Goal: Task Accomplishment & Management: Complete application form

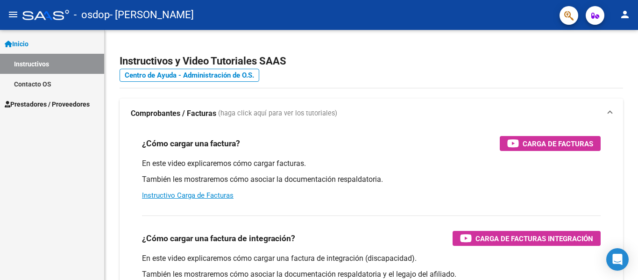
click at [74, 150] on div "Inicio Instructivos Contacto OS Prestadores / Proveedores Facturas - Listado/Ca…" at bounding box center [52, 155] width 104 height 250
click at [44, 107] on span "Prestadores / Proveedores" at bounding box center [47, 104] width 85 height 10
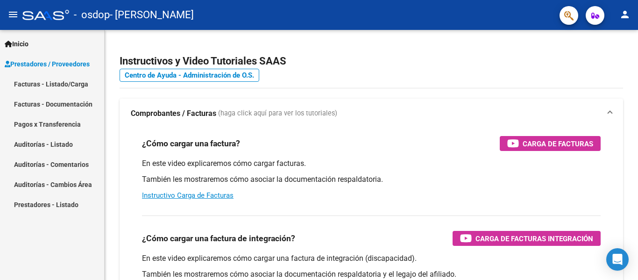
click at [44, 84] on link "Facturas - Listado/Carga" at bounding box center [52, 84] width 104 height 20
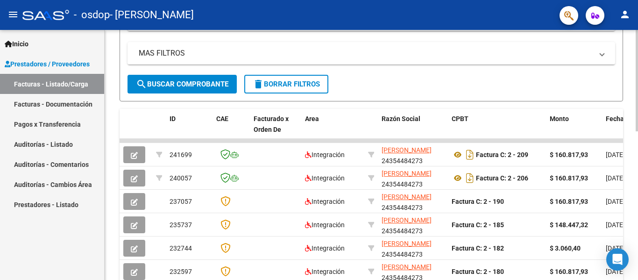
scroll to position [224, 0]
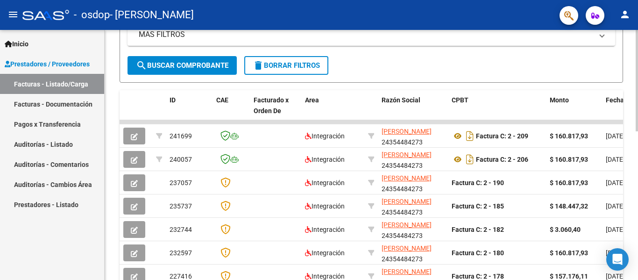
click at [107, 140] on div "Video tutorial PRESTADORES -> Listado de CPBTs Emitidos por Prestadores / Prove…" at bounding box center [372, 110] width 534 height 609
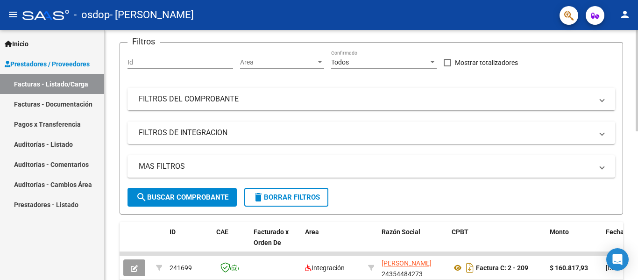
scroll to position [0, 0]
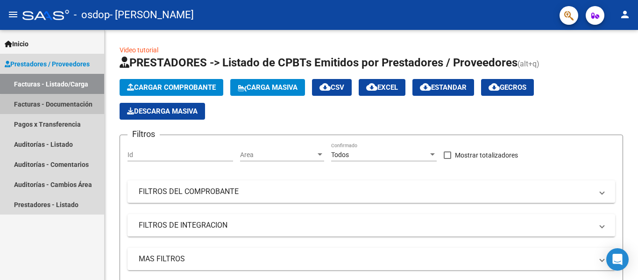
click at [71, 106] on link "Facturas - Documentación" at bounding box center [52, 104] width 104 height 20
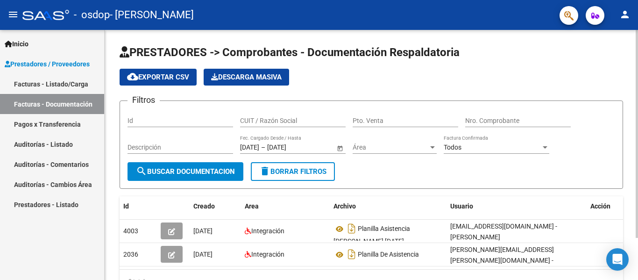
click at [107, 198] on div "PRESTADORES -> Comprobantes - Documentación Respaldatoria cloud_download Export…" at bounding box center [372, 176] width 534 height 293
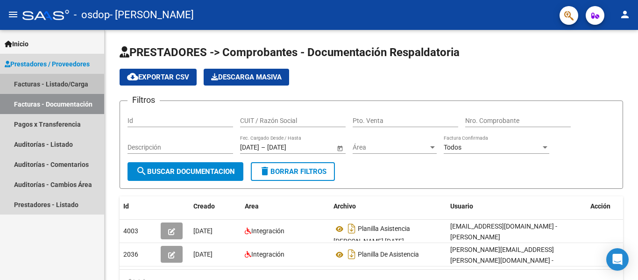
click at [45, 85] on link "Facturas - Listado/Carga" at bounding box center [52, 84] width 104 height 20
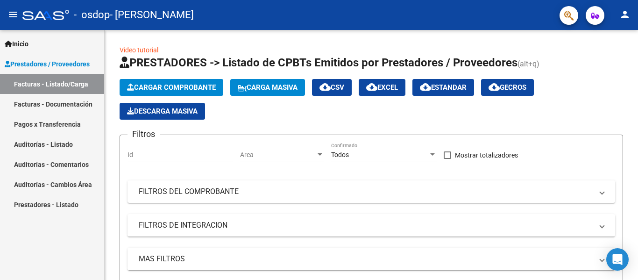
click at [38, 65] on span "Prestadores / Proveedores" at bounding box center [47, 64] width 85 height 10
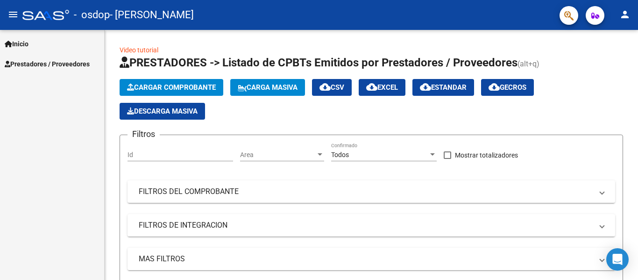
click at [27, 47] on span "Inicio" at bounding box center [17, 44] width 24 height 10
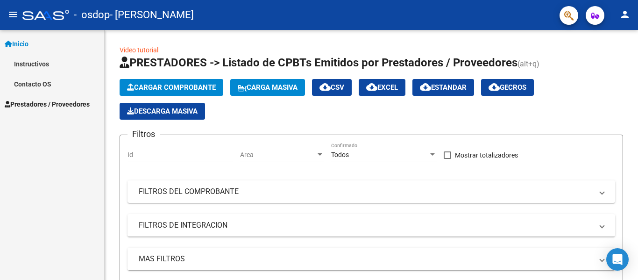
click at [38, 64] on link "Instructivos" at bounding box center [52, 64] width 104 height 20
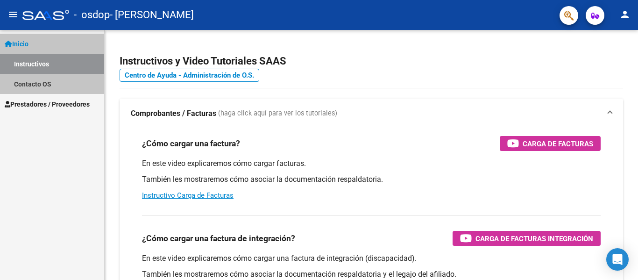
click at [38, 64] on link "Instructivos" at bounding box center [52, 64] width 104 height 20
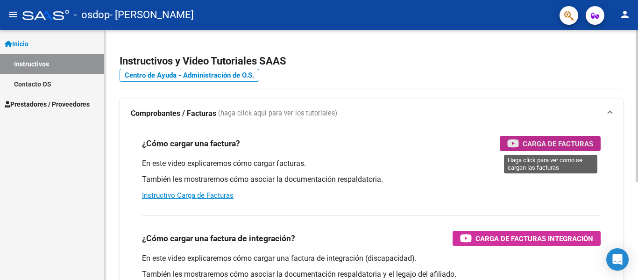
click at [547, 144] on span "Carga de Facturas" at bounding box center [558, 144] width 71 height 12
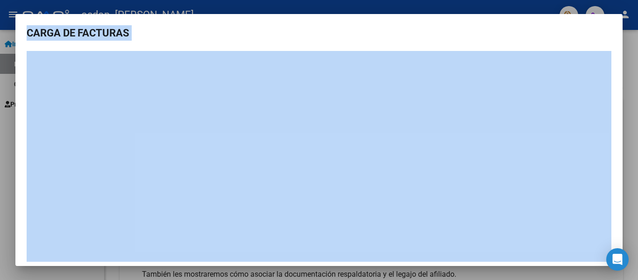
drag, startPoint x: 165, startPoint y: 274, endPoint x: 141, endPoint y: 257, distance: 29.4
click at [141, 257] on div "CARGA DE FACTURAS" at bounding box center [319, 140] width 638 height 280
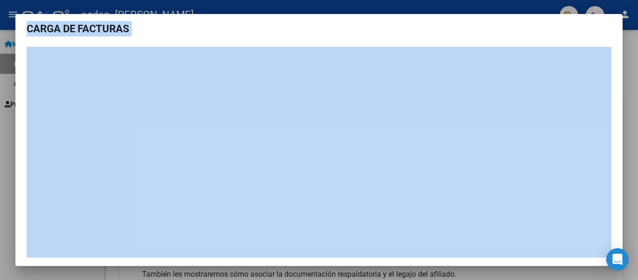
click at [7, 229] on div at bounding box center [319, 140] width 638 height 280
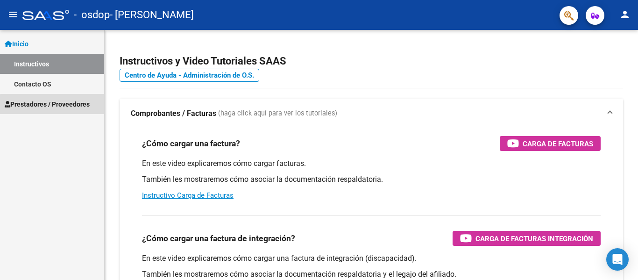
click at [57, 111] on link "Prestadores / Proveedores" at bounding box center [52, 104] width 104 height 20
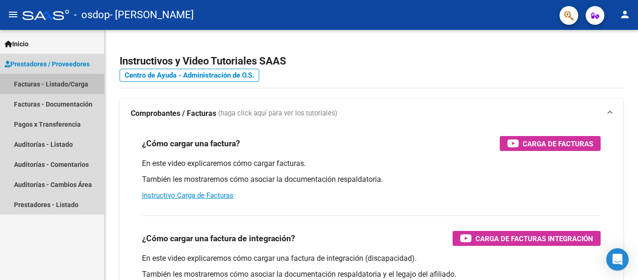
click at [46, 85] on link "Facturas - Listado/Carga" at bounding box center [52, 84] width 104 height 20
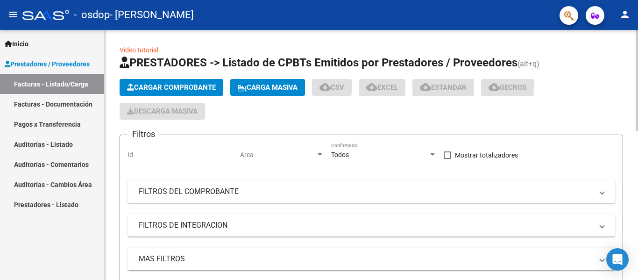
click at [165, 88] on span "Cargar Comprobante" at bounding box center [171, 87] width 89 height 8
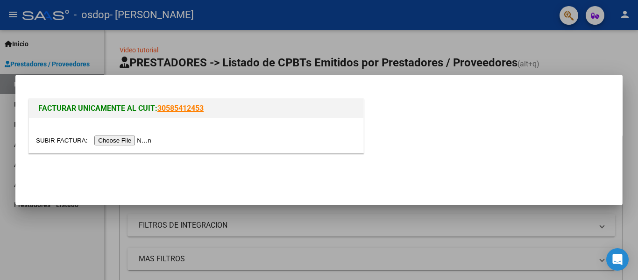
click at [140, 138] on input "file" at bounding box center [95, 141] width 118 height 10
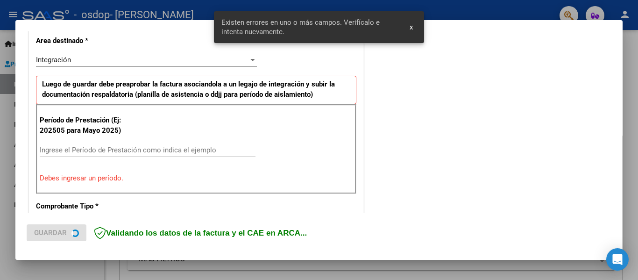
scroll to position [217, 0]
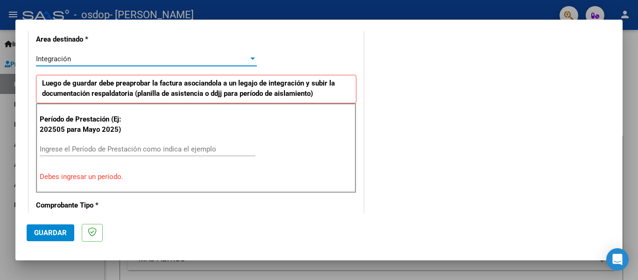
click at [189, 57] on div "Integración" at bounding box center [142, 59] width 213 height 8
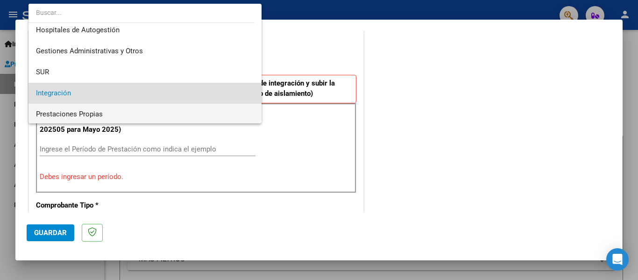
scroll to position [26, 0]
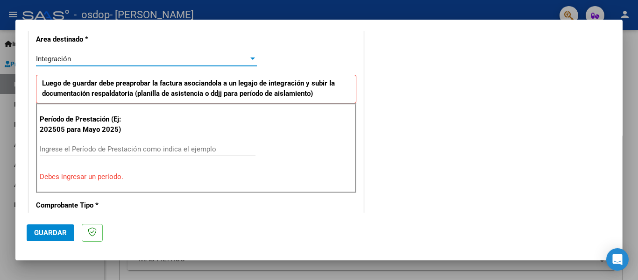
click at [163, 149] on input "Ingrese el Período de Prestación como indica el ejemplo" at bounding box center [148, 149] width 216 height 8
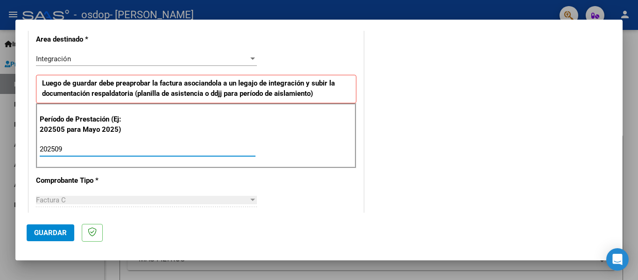
type input "202509"
click at [155, 174] on div "CUIT * 24-35448427-3 Ingresar CUIT ANALISIS PRESTADOR [PERSON_NAME] [PERSON_NAM…" at bounding box center [196, 282] width 335 height 703
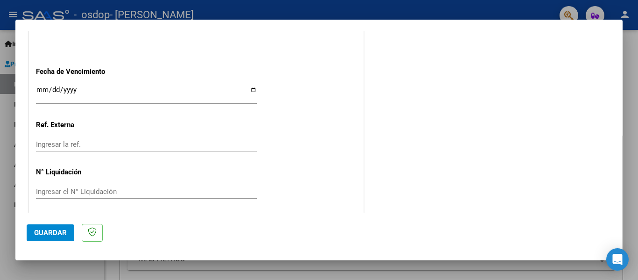
scroll to position [641, 0]
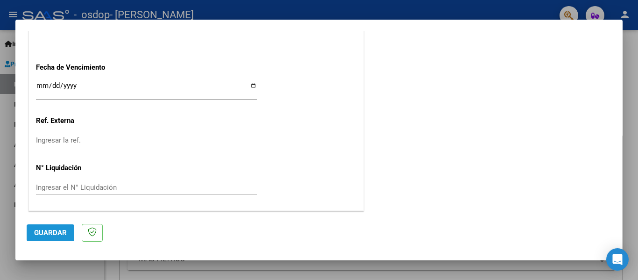
click at [46, 238] on button "Guardar" at bounding box center [51, 232] width 48 height 17
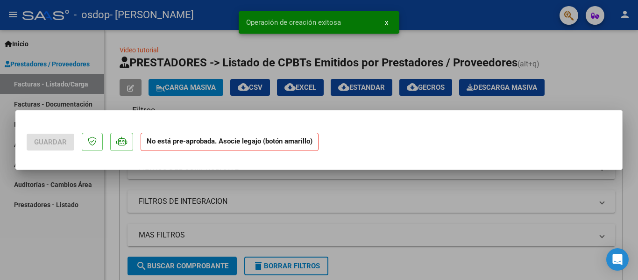
scroll to position [0, 0]
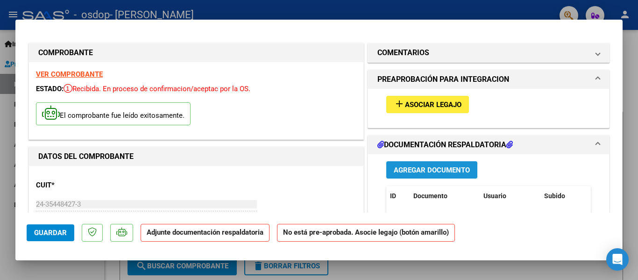
click at [400, 167] on span "Agregar Documento" at bounding box center [432, 170] width 76 height 8
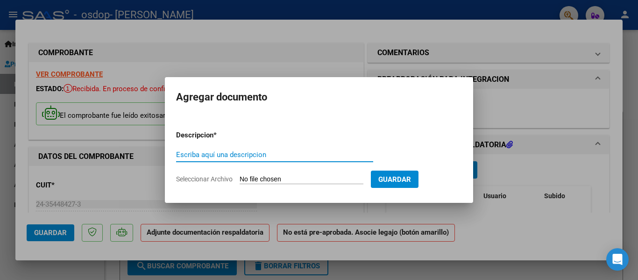
click at [208, 153] on input "Escriba aquí una descripcion" at bounding box center [274, 154] width 197 height 8
click at [272, 208] on div at bounding box center [319, 140] width 638 height 280
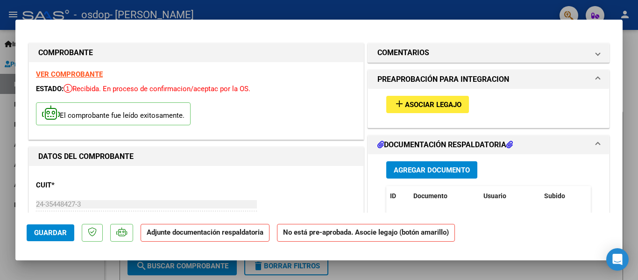
click at [231, 232] on strong "Adjunte documentación respaldatoria" at bounding box center [205, 232] width 117 height 8
click at [394, 173] on span "Agregar Documento" at bounding box center [432, 170] width 76 height 8
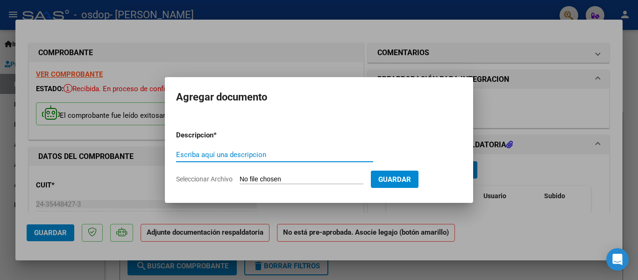
click at [245, 158] on input "Escriba aquí una descripcion" at bounding box center [274, 154] width 197 height 8
type input "P"
click at [248, 178] on input "Seleccionar Archivo" at bounding box center [302, 179] width 124 height 9
type input "C:\fakepath\[PERSON_NAME] [DATE].jpg"
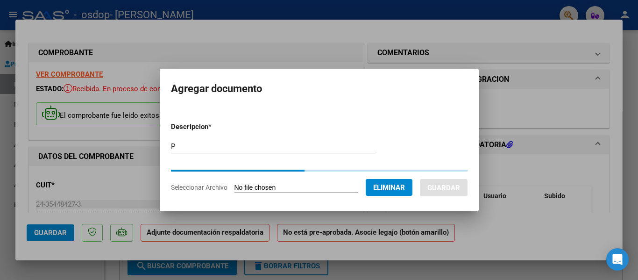
click at [234, 148] on input "P" at bounding box center [273, 146] width 205 height 8
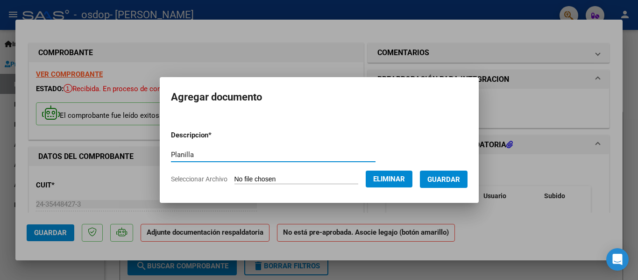
type input "Planilla"
click at [440, 185] on button "Guardar" at bounding box center [444, 179] width 48 height 17
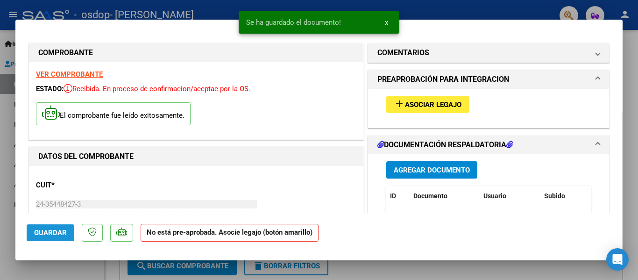
click at [50, 229] on span "Guardar" at bounding box center [50, 233] width 33 height 8
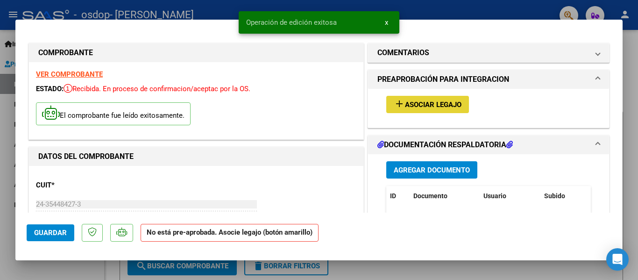
click at [413, 100] on span "add Asociar Legajo" at bounding box center [428, 104] width 68 height 8
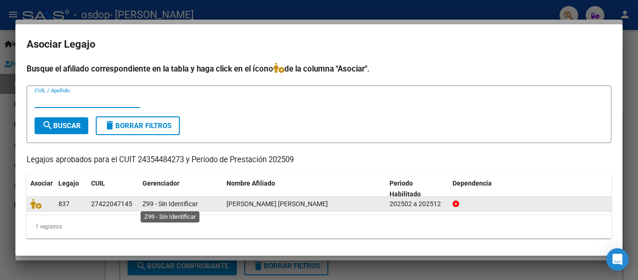
click at [171, 203] on span "Z99 - Sin Identificar" at bounding box center [171, 203] width 56 height 7
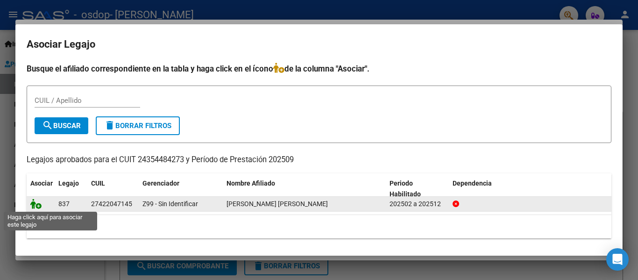
click at [40, 207] on icon at bounding box center [35, 204] width 11 height 10
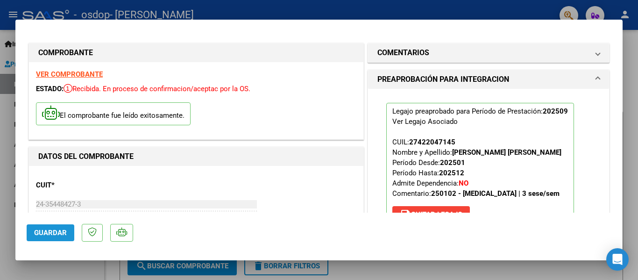
click at [45, 230] on span "Guardar" at bounding box center [50, 233] width 33 height 8
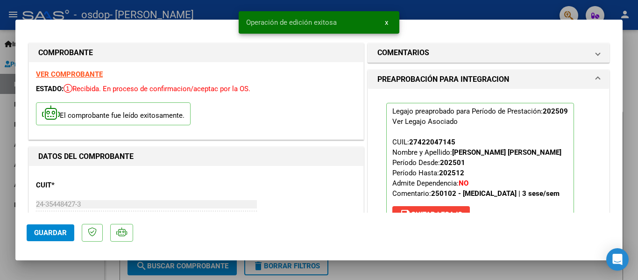
click at [624, 140] on div at bounding box center [319, 140] width 638 height 280
type input "$ 0,00"
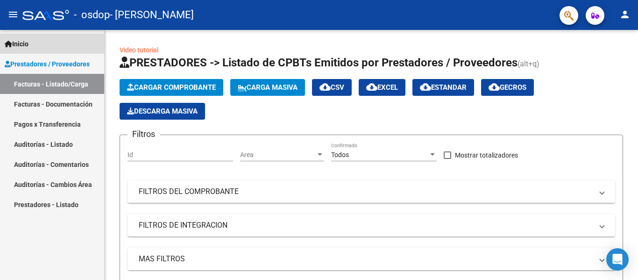
click at [28, 46] on span "Inicio" at bounding box center [17, 44] width 24 height 10
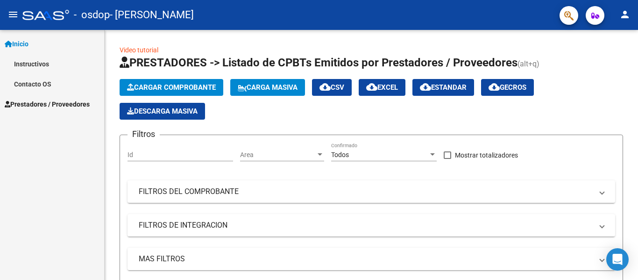
click at [32, 100] on span "Prestadores / Proveedores" at bounding box center [47, 104] width 85 height 10
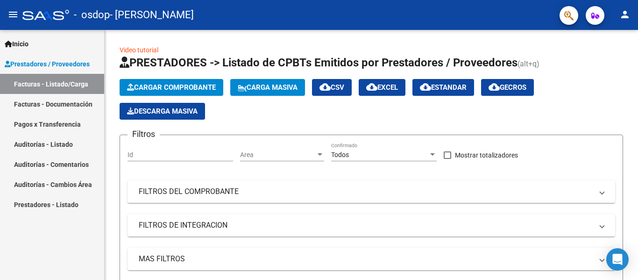
click at [37, 141] on link "Auditorías - Listado" at bounding box center [52, 144] width 104 height 20
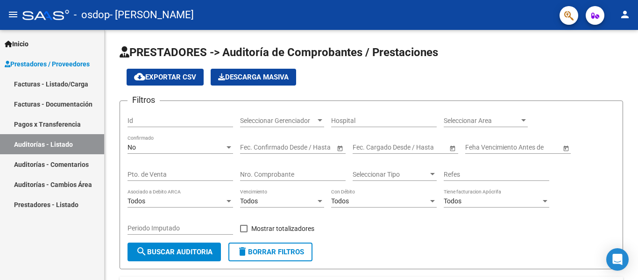
click at [40, 125] on link "Pagos x Transferencia" at bounding box center [52, 124] width 104 height 20
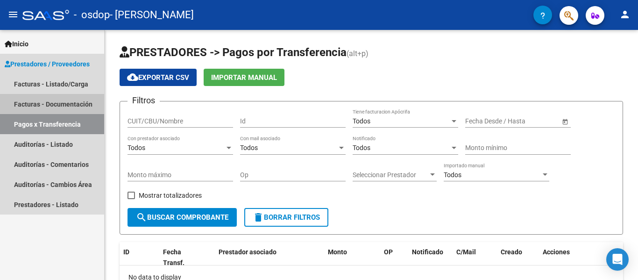
click at [48, 103] on link "Facturas - Documentación" at bounding box center [52, 104] width 104 height 20
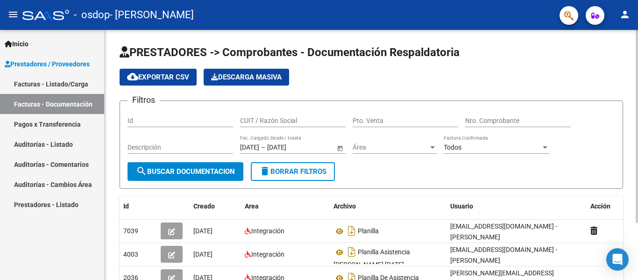
click at [111, 155] on div "PRESTADORES -> Comprobantes - Documentación Respaldatoria cloud_download Export…" at bounding box center [372, 188] width 534 height 316
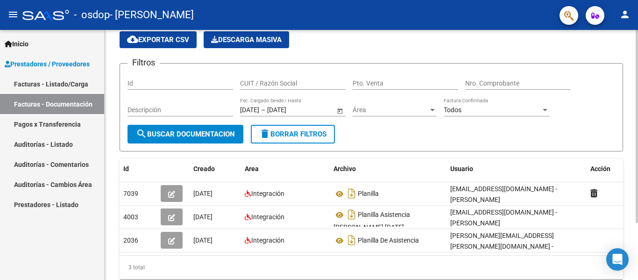
scroll to position [56, 0]
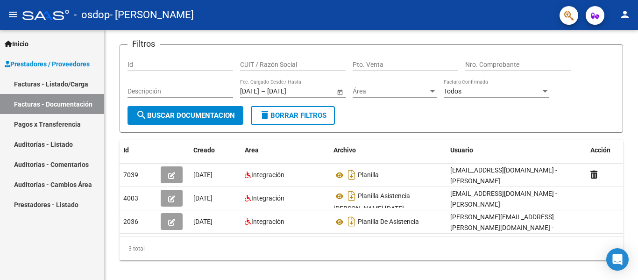
click at [89, 168] on link "Auditorías - Comentarios" at bounding box center [52, 164] width 104 height 20
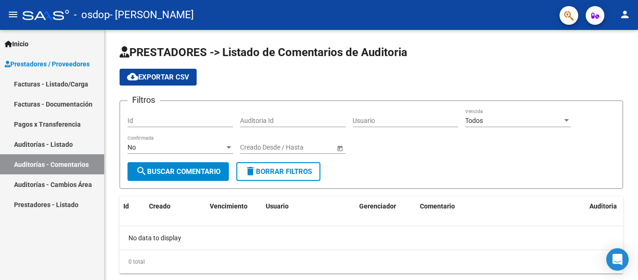
click at [71, 83] on link "Facturas - Listado/Carga" at bounding box center [52, 84] width 104 height 20
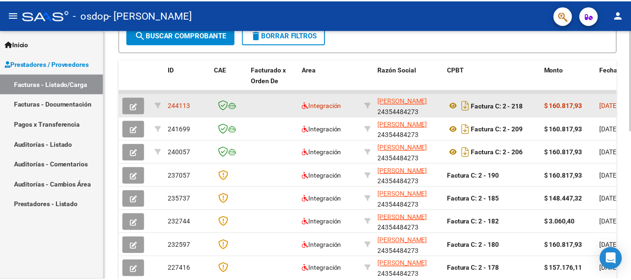
scroll to position [254, 0]
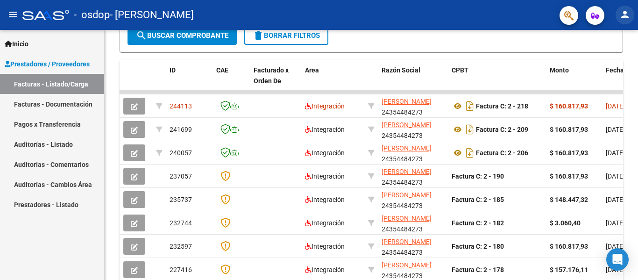
click at [623, 20] on mat-icon "person" at bounding box center [625, 14] width 11 height 11
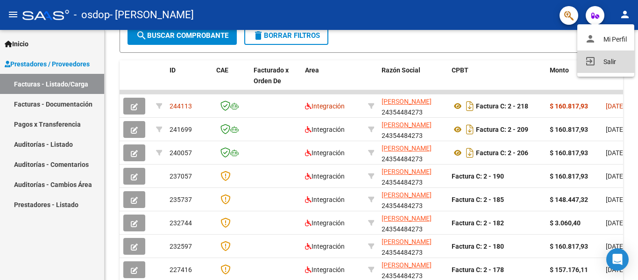
click at [600, 64] on button "exit_to_app Salir" at bounding box center [606, 61] width 57 height 22
